Goal: Task Accomplishment & Management: Manage account settings

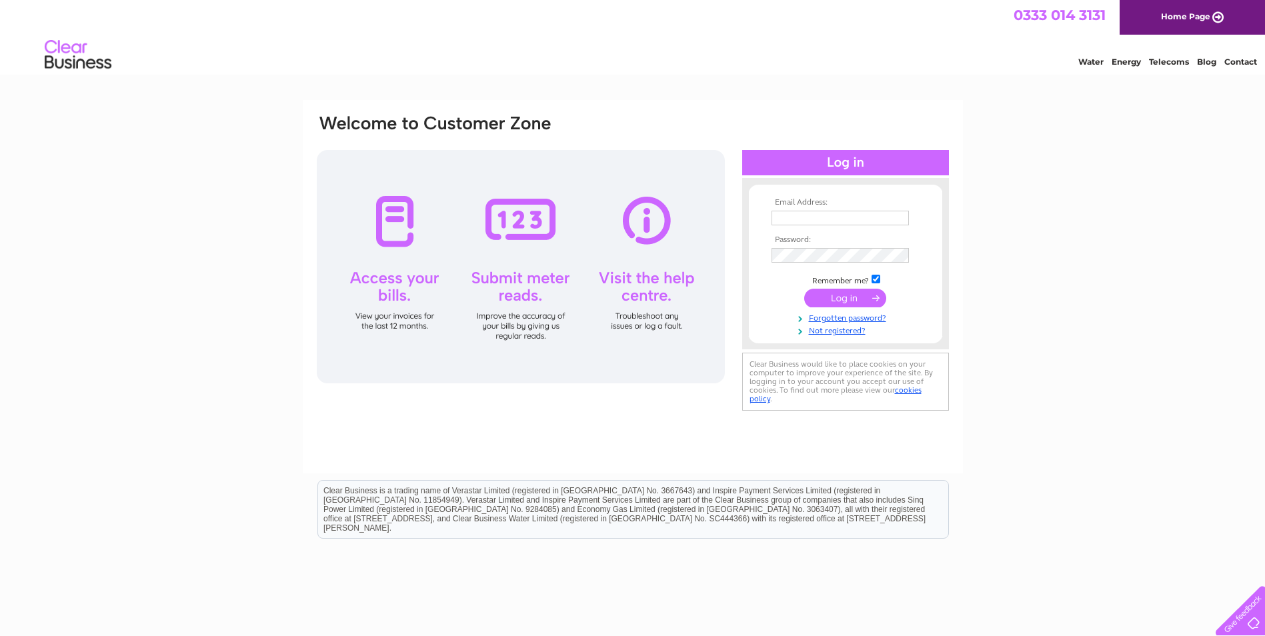
type input "office@121-flooring.co.uk"
click at [844, 295] on input "submit" at bounding box center [845, 298] width 82 height 19
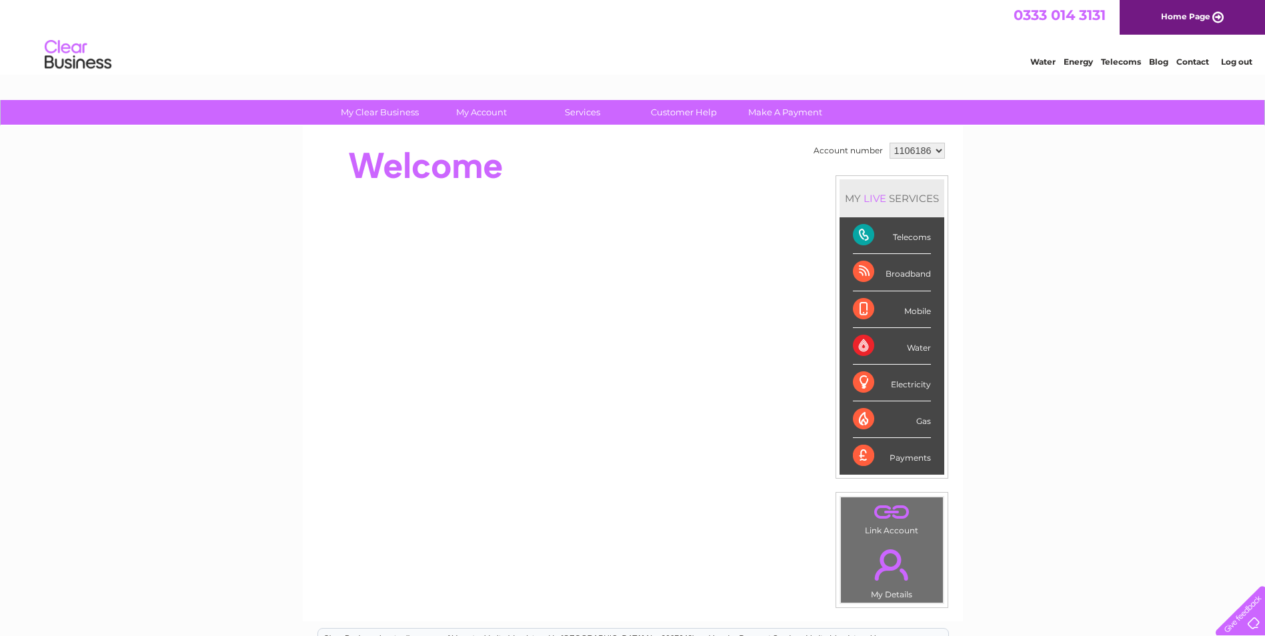
click at [918, 457] on div "Payments" at bounding box center [892, 456] width 78 height 36
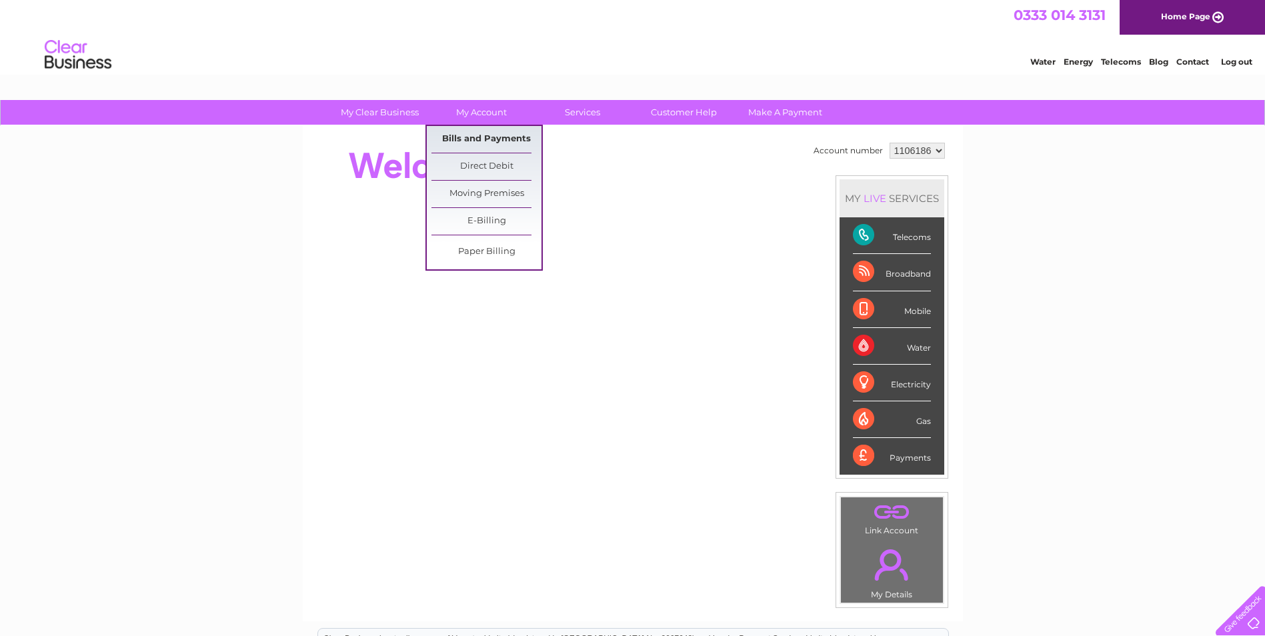
click at [491, 137] on link "Bills and Payments" at bounding box center [486, 139] width 110 height 27
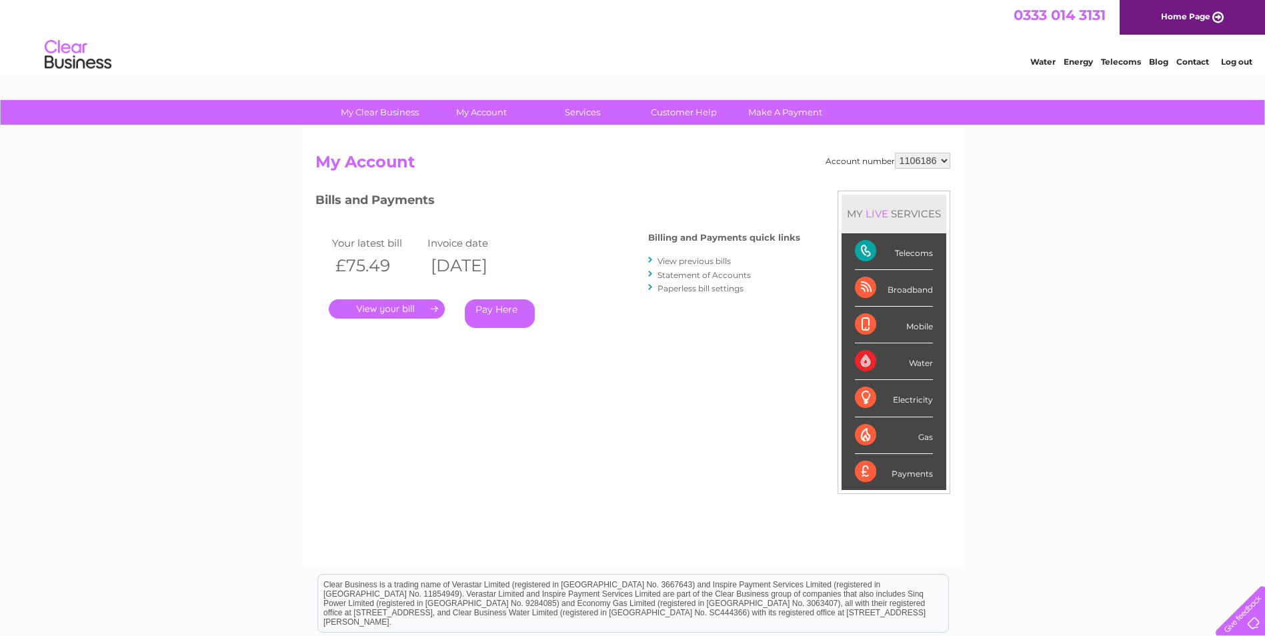
click at [706, 259] on link "View previous bills" at bounding box center [693, 261] width 73 height 10
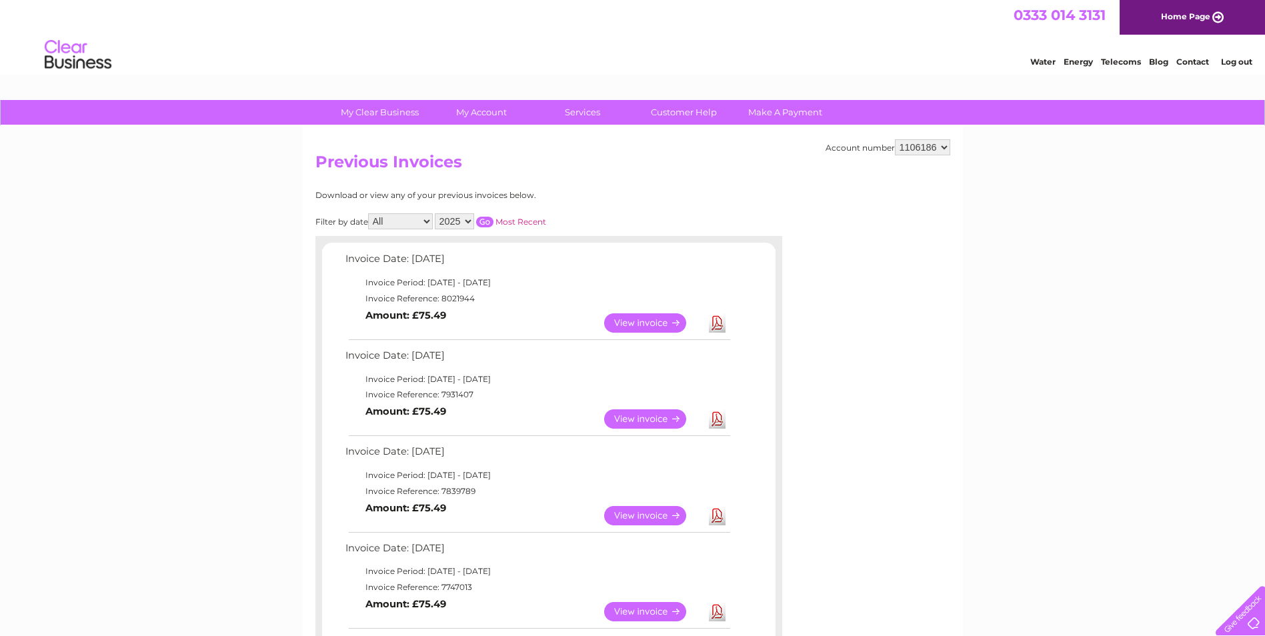
click at [655, 325] on link "View" at bounding box center [653, 322] width 98 height 19
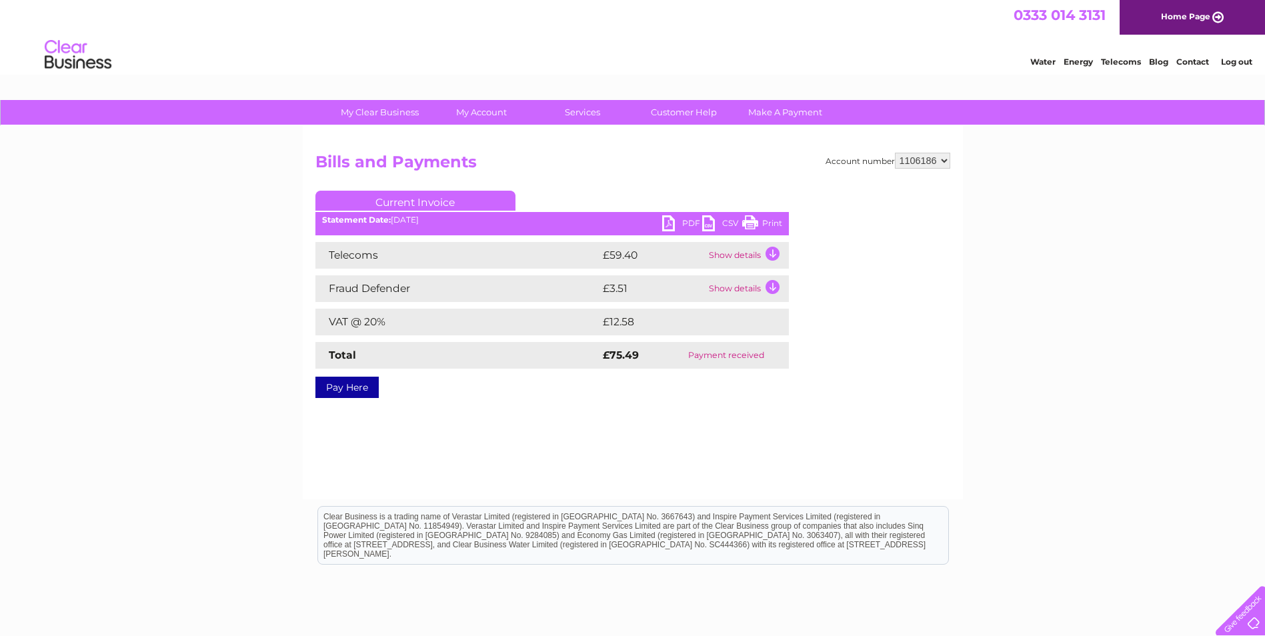
click at [662, 222] on link "PDF" at bounding box center [682, 224] width 40 height 19
click at [1238, 62] on link "Log out" at bounding box center [1236, 62] width 31 height 10
